Goal: Task Accomplishment & Management: Complete application form

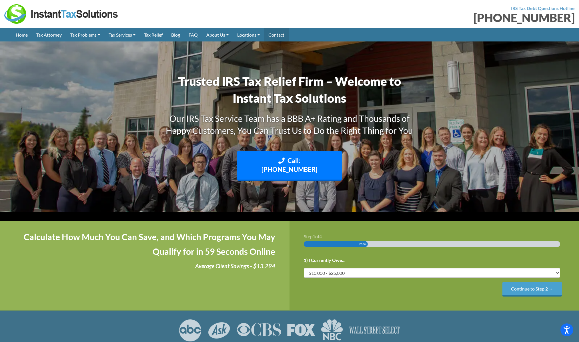
drag, startPoint x: 0, startPoint y: 0, endPoint x: 280, endPoint y: 39, distance: 282.5
click at [283, 39] on link "Contact" at bounding box center [276, 34] width 25 height 13
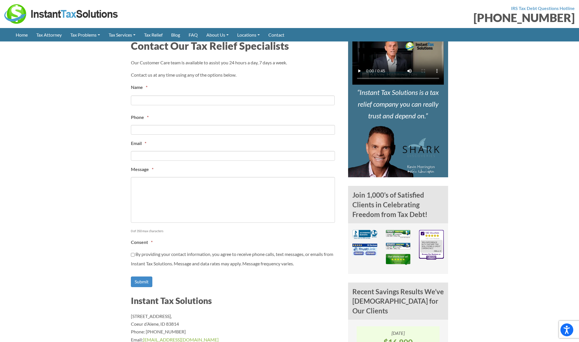
scroll to position [286, 0]
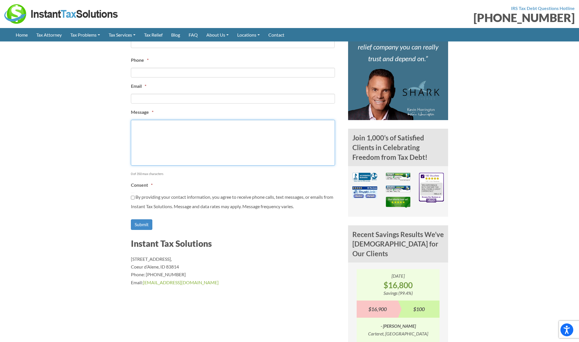
click at [228, 155] on textarea "Message *" at bounding box center [233, 143] width 204 height 46
paste textarea "businesses in the area, and I was wondering if you had any interest in selling?…"
type textarea "businesses in the area, and I was wondering if you had any interest in selling?…"
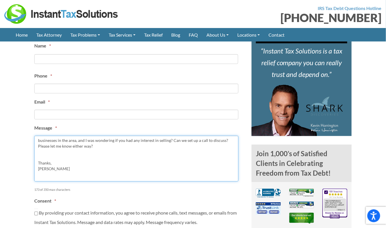
scroll to position [271, 0]
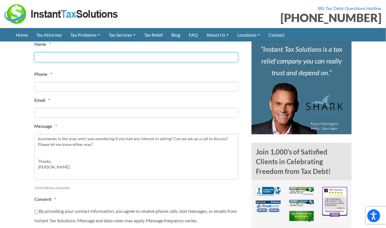
click at [100, 55] on input "First" at bounding box center [136, 58] width 204 height 10
type input "[PERSON_NAME]"
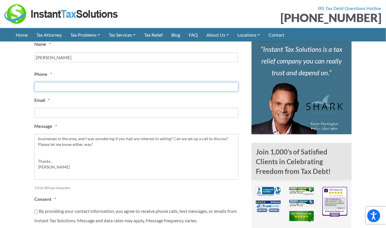
type input "3853372185"
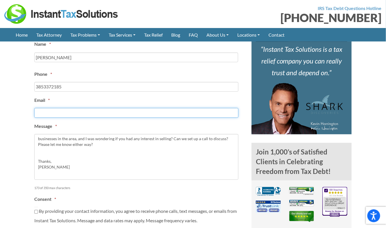
type input "[EMAIL_ADDRESS][PERSON_NAME][DOMAIN_NAME]"
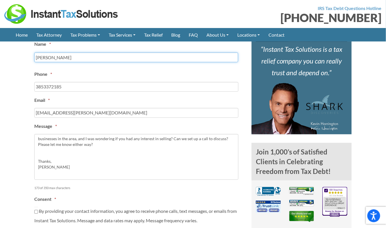
type input "[PHONE_NUMBER]"
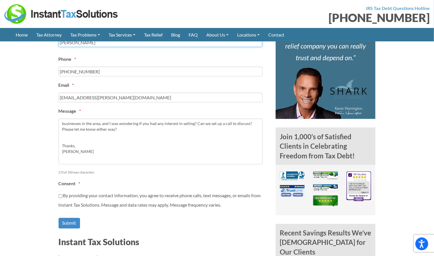
scroll to position [272, 0]
